Goal: Information Seeking & Learning: Learn about a topic

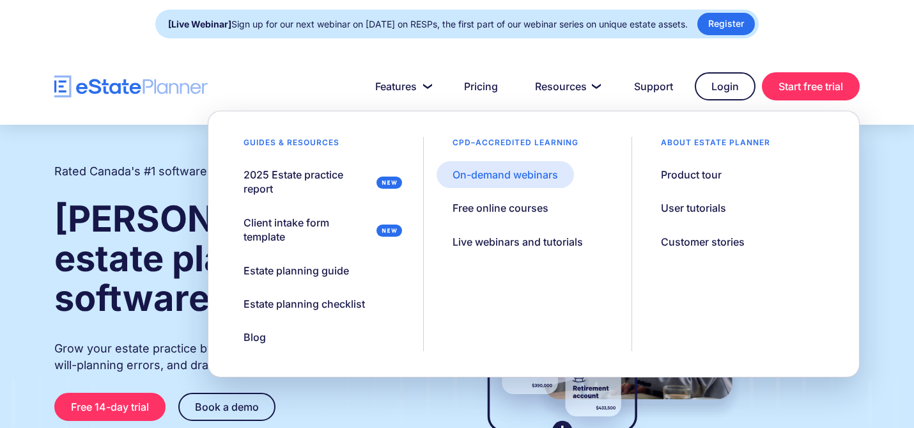
click at [476, 173] on div "On-demand webinars" at bounding box center [505, 174] width 105 height 14
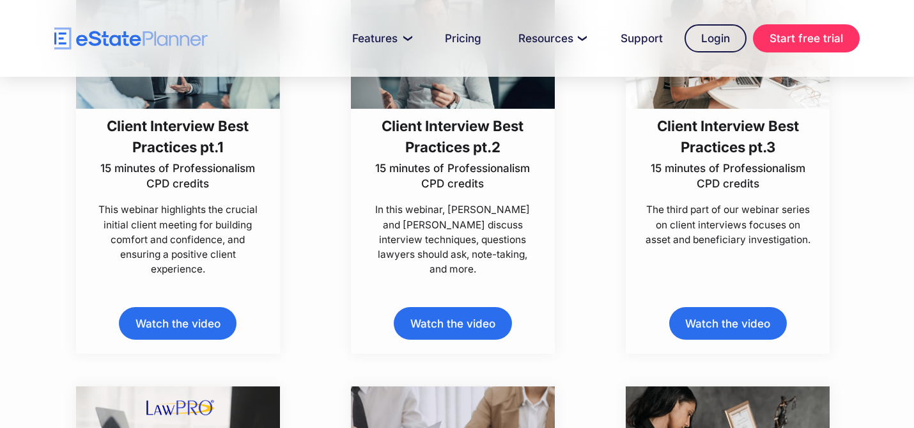
scroll to position [455, 0]
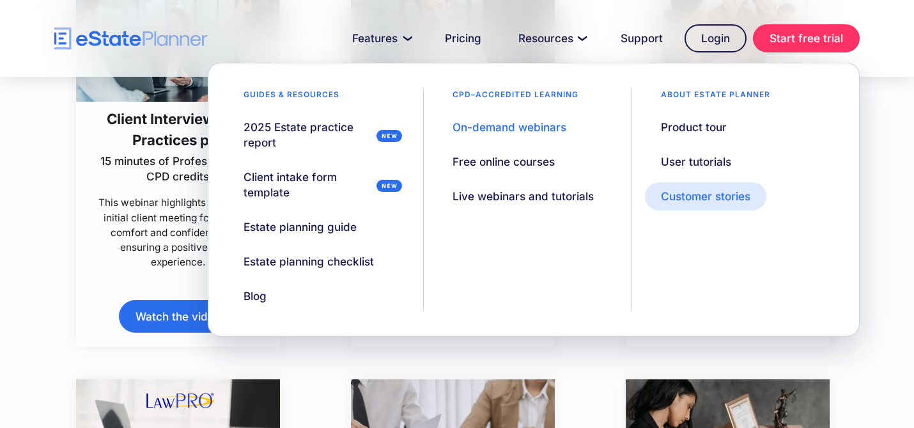
click at [681, 190] on div "Customer stories" at bounding box center [705, 196] width 89 height 15
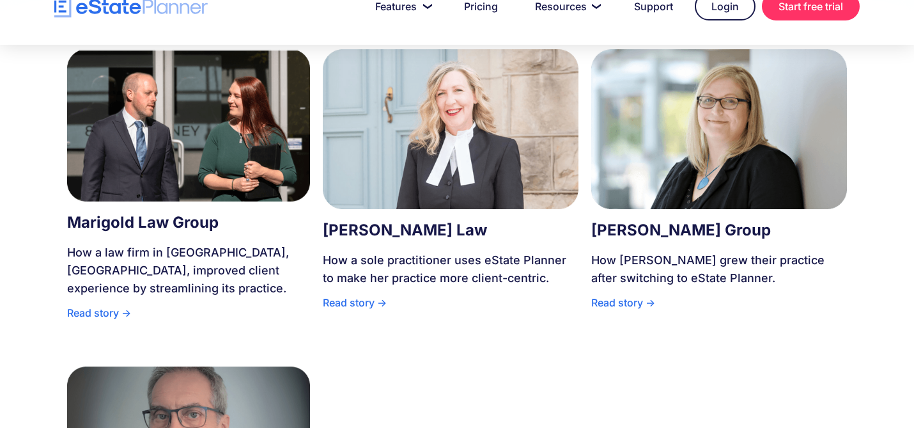
scroll to position [359, 0]
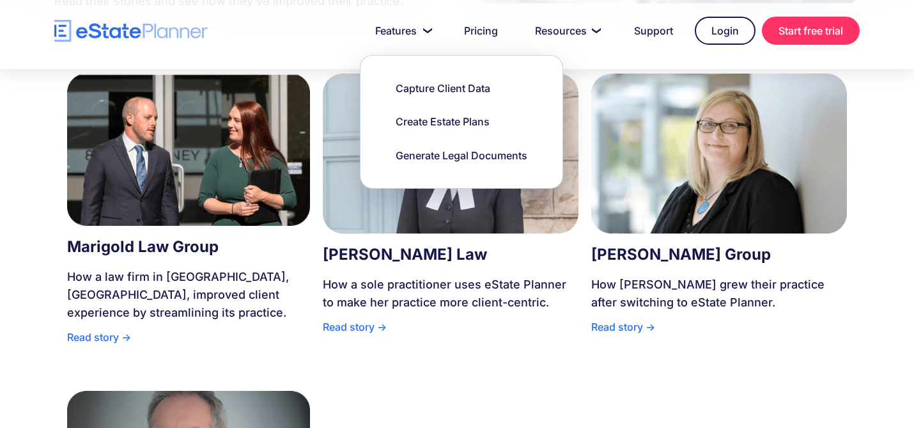
click at [423, 222] on img at bounding box center [451, 154] width 256 height 160
